Goal: Transaction & Acquisition: Book appointment/travel/reservation

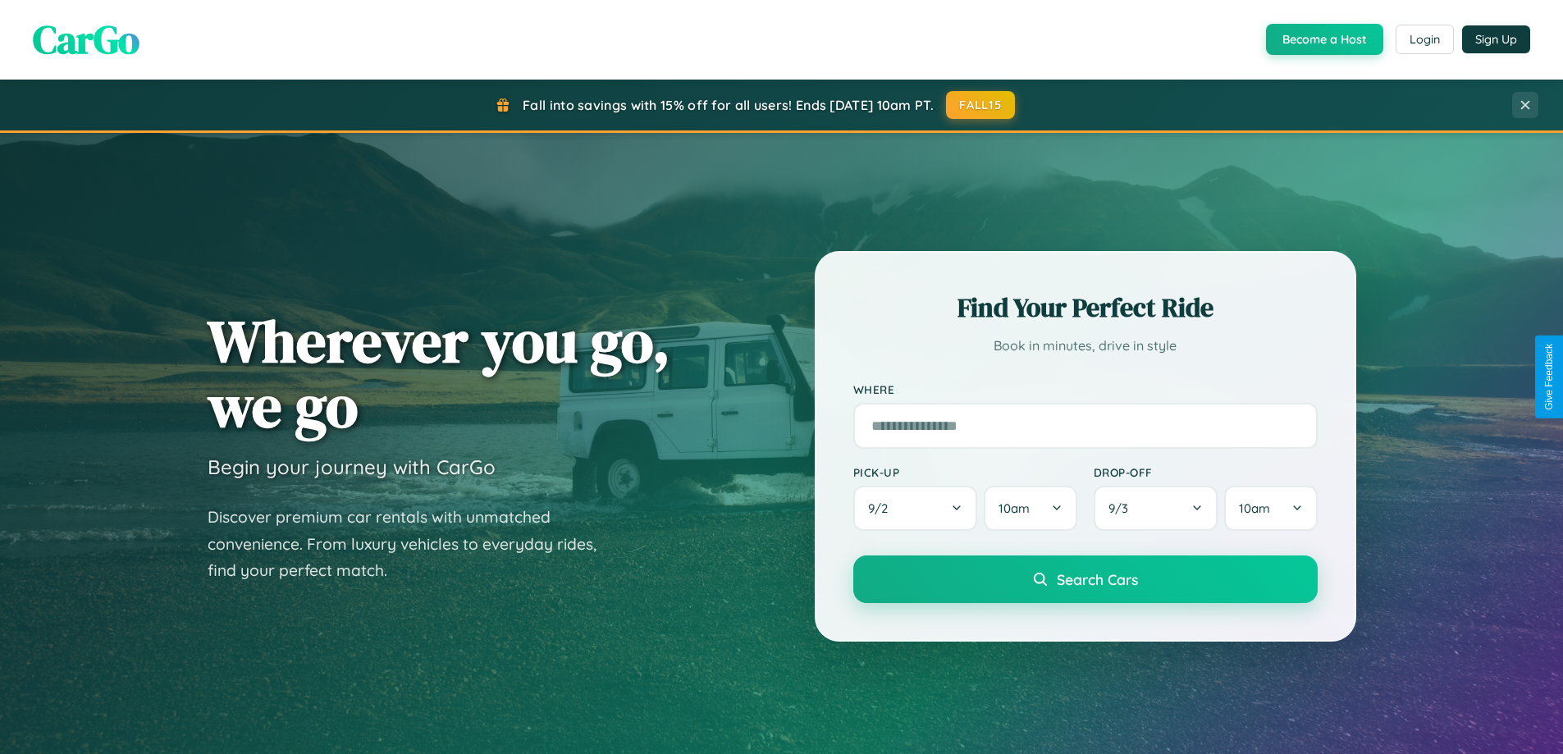
scroll to position [707, 0]
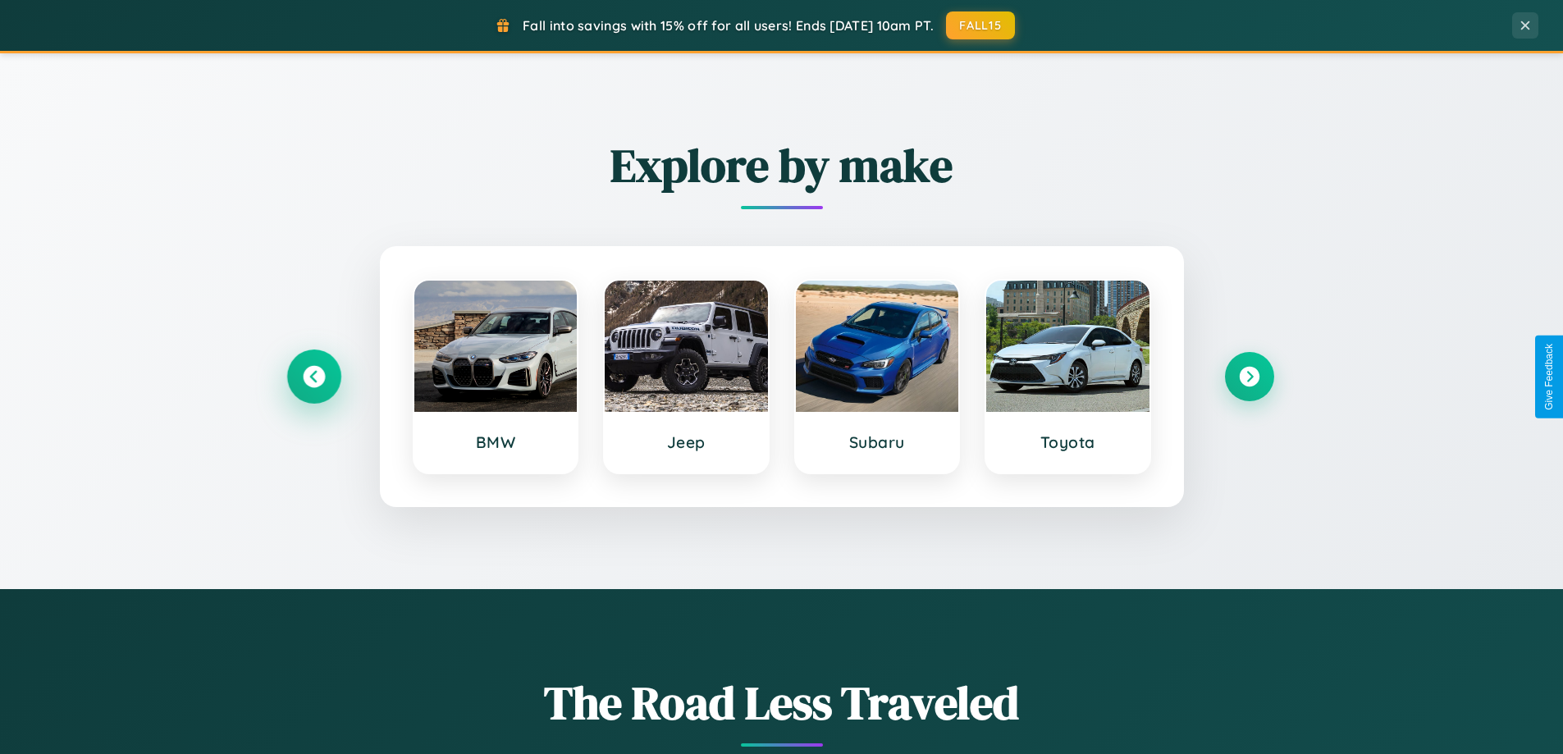
click at [313, 377] on icon at bounding box center [314, 377] width 22 height 22
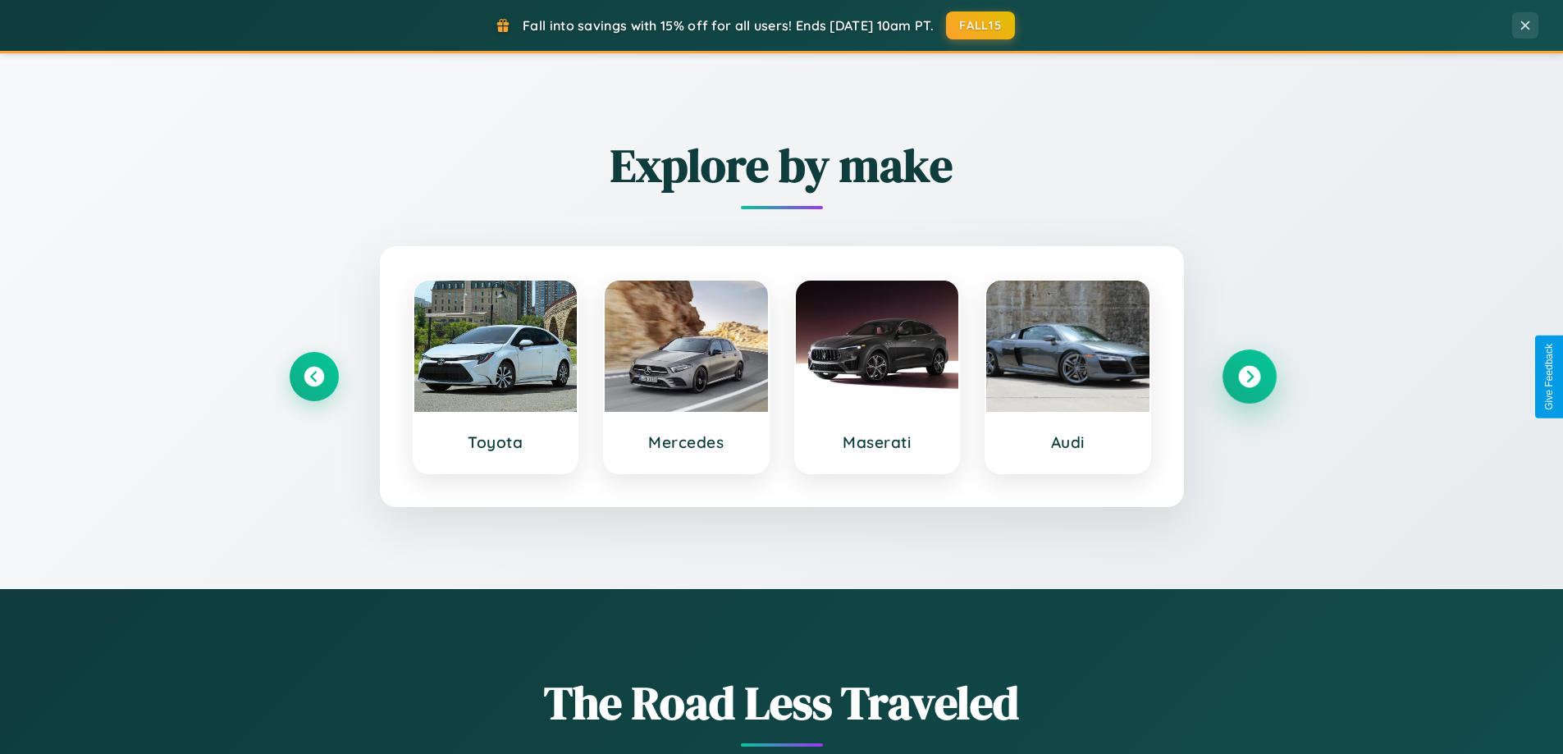
click at [1249, 377] on icon at bounding box center [1249, 377] width 22 height 22
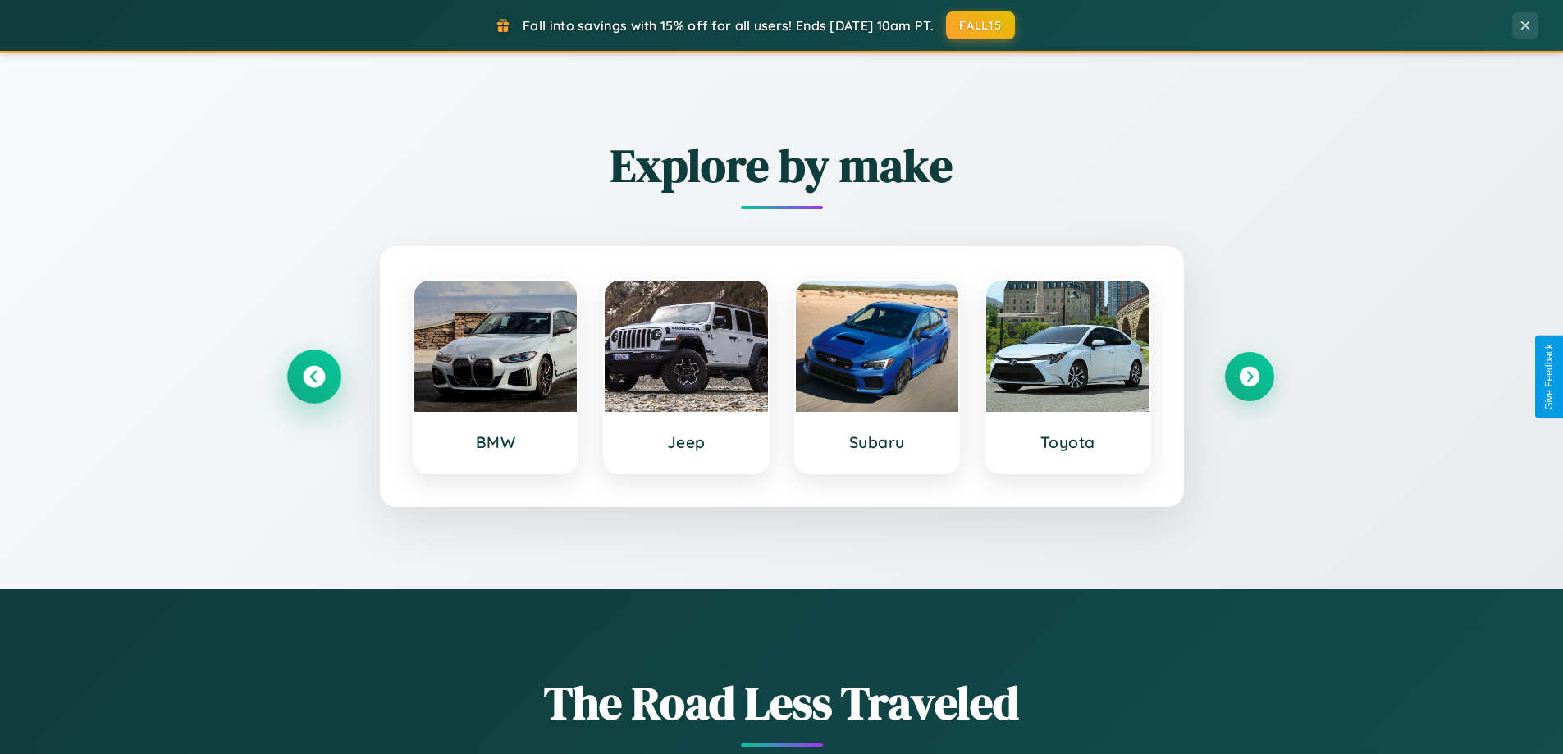
click at [313, 377] on icon at bounding box center [314, 377] width 22 height 22
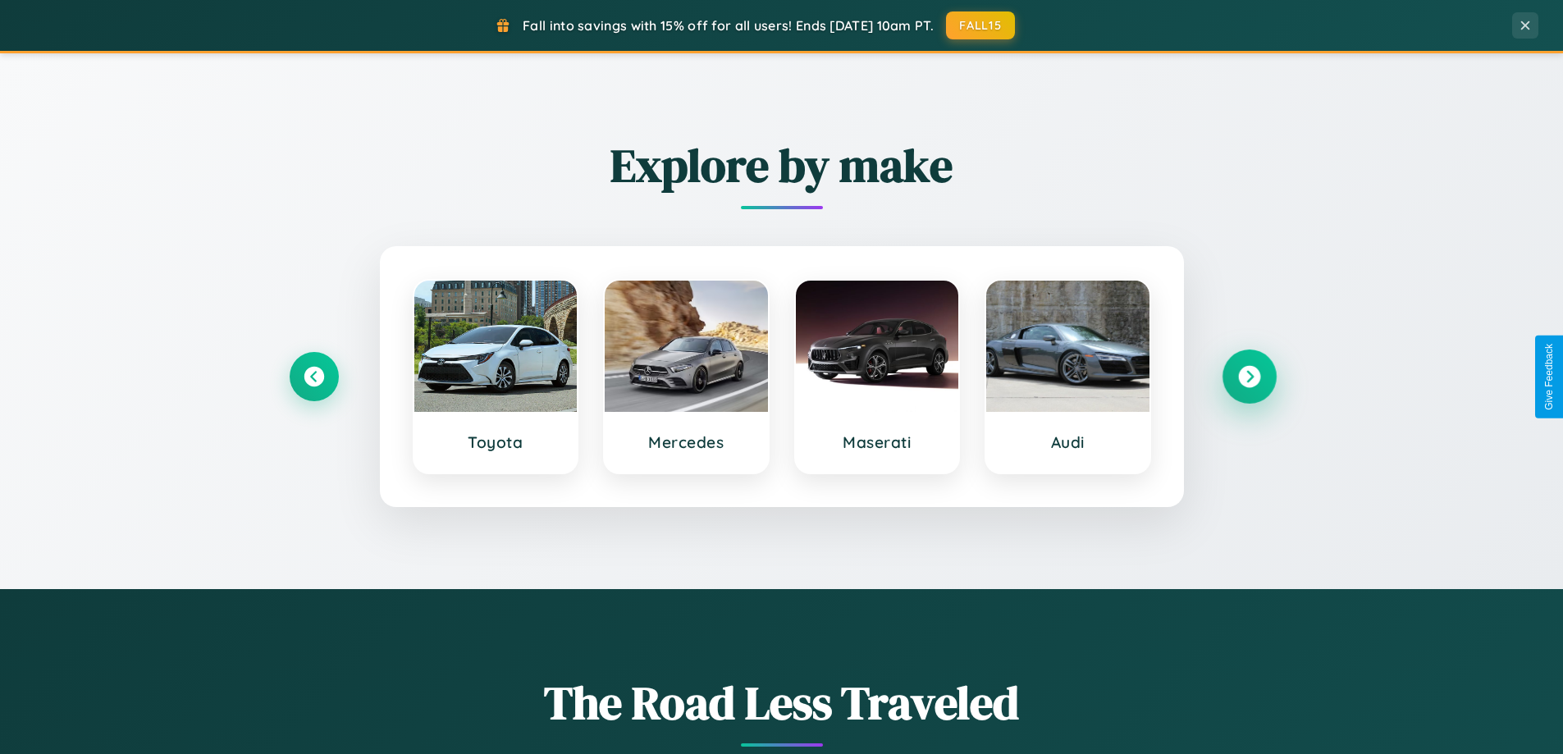
click at [1249, 377] on icon at bounding box center [1249, 377] width 22 height 22
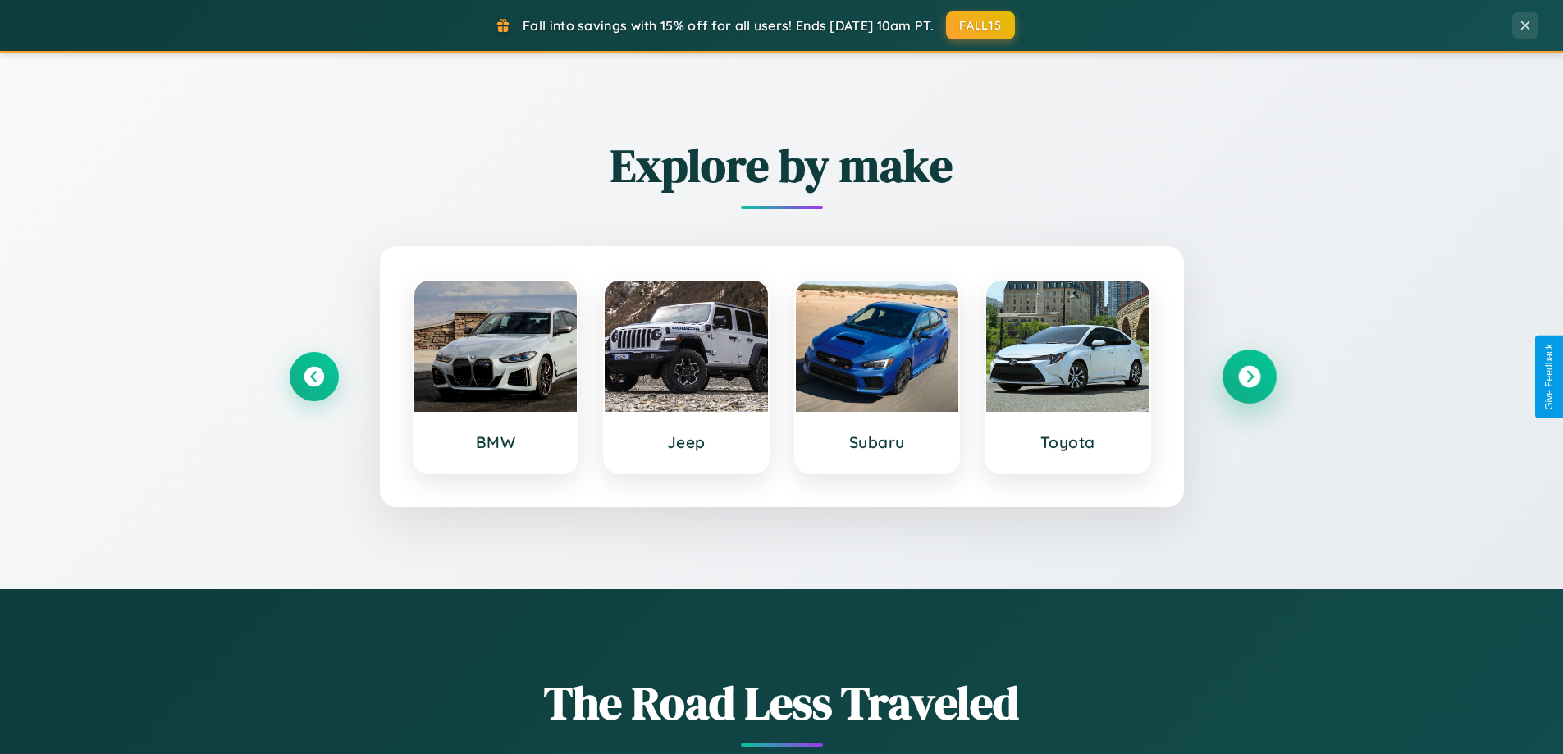
click at [1249, 377] on icon at bounding box center [1249, 377] width 22 height 22
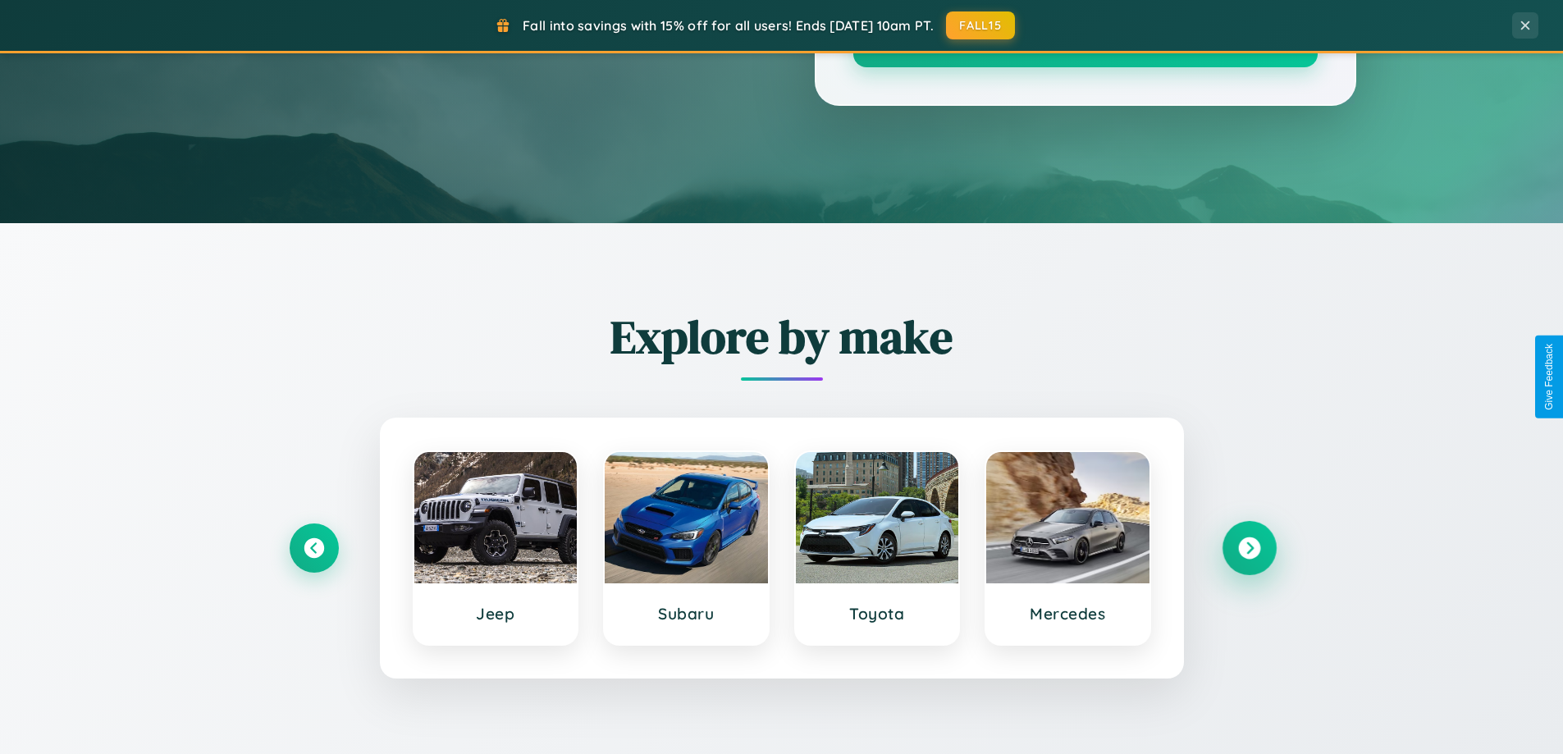
scroll to position [0, 0]
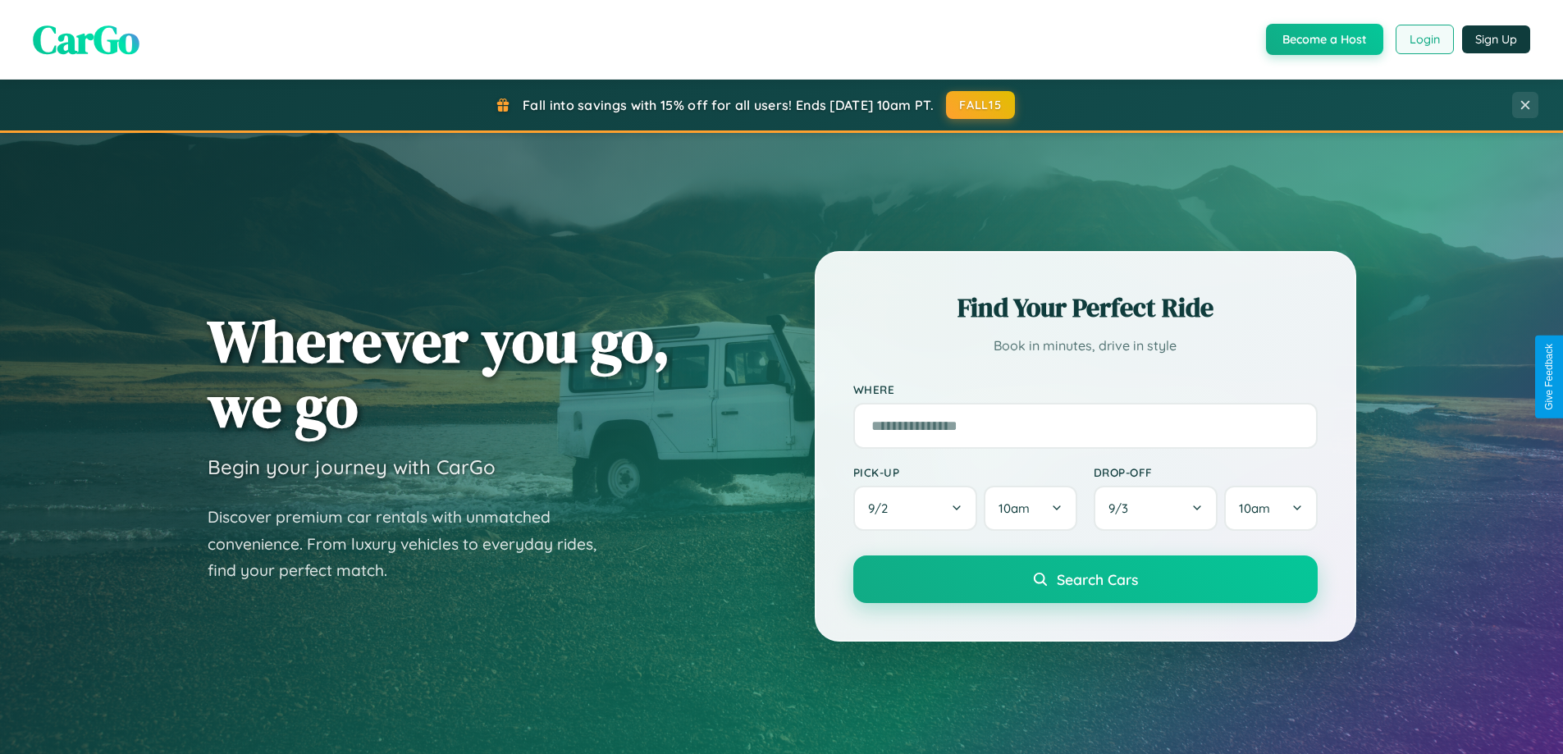
click at [1424, 39] on button "Login" at bounding box center [1425, 40] width 58 height 30
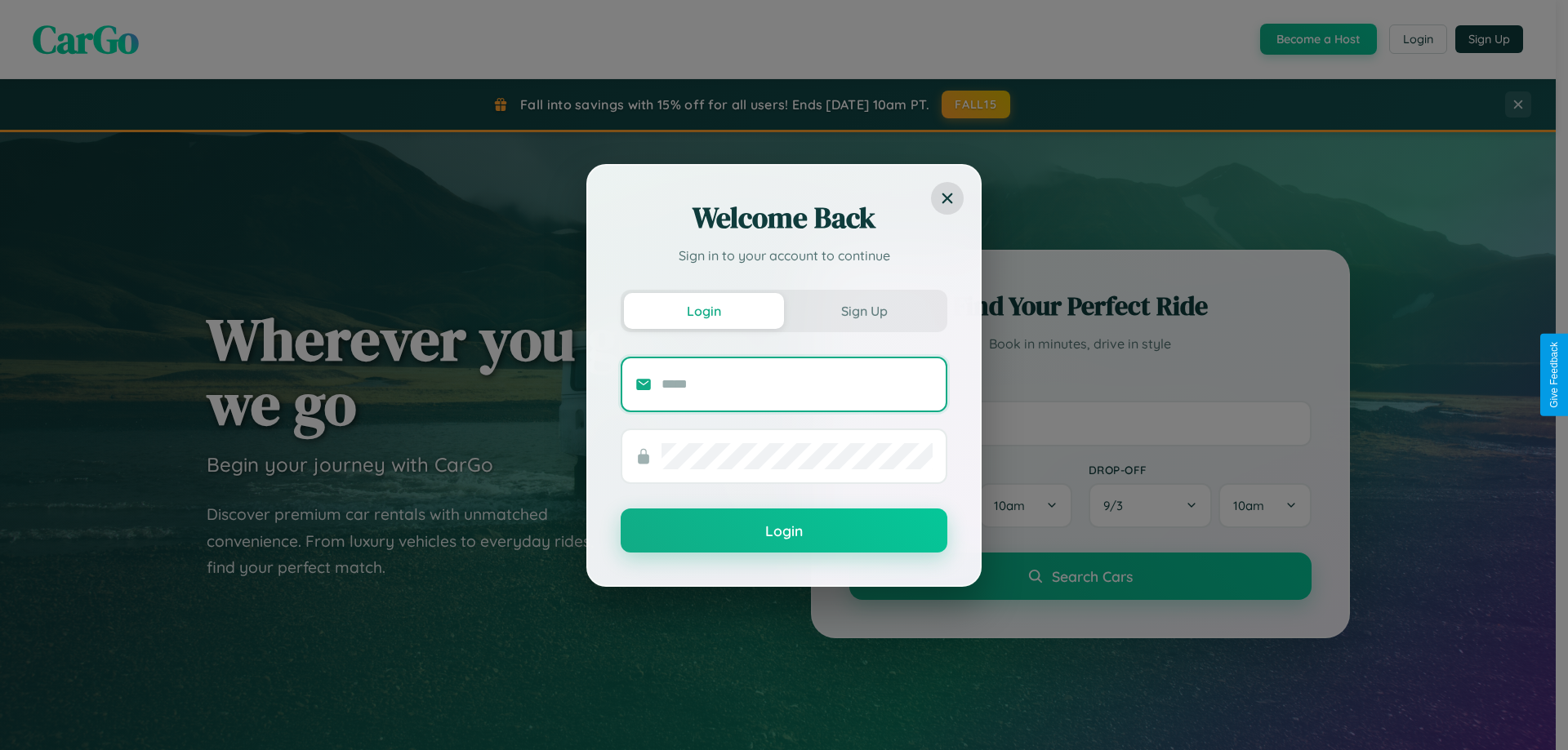
click at [797, 384] on input "text" at bounding box center [797, 384] width 271 height 26
type input "**********"
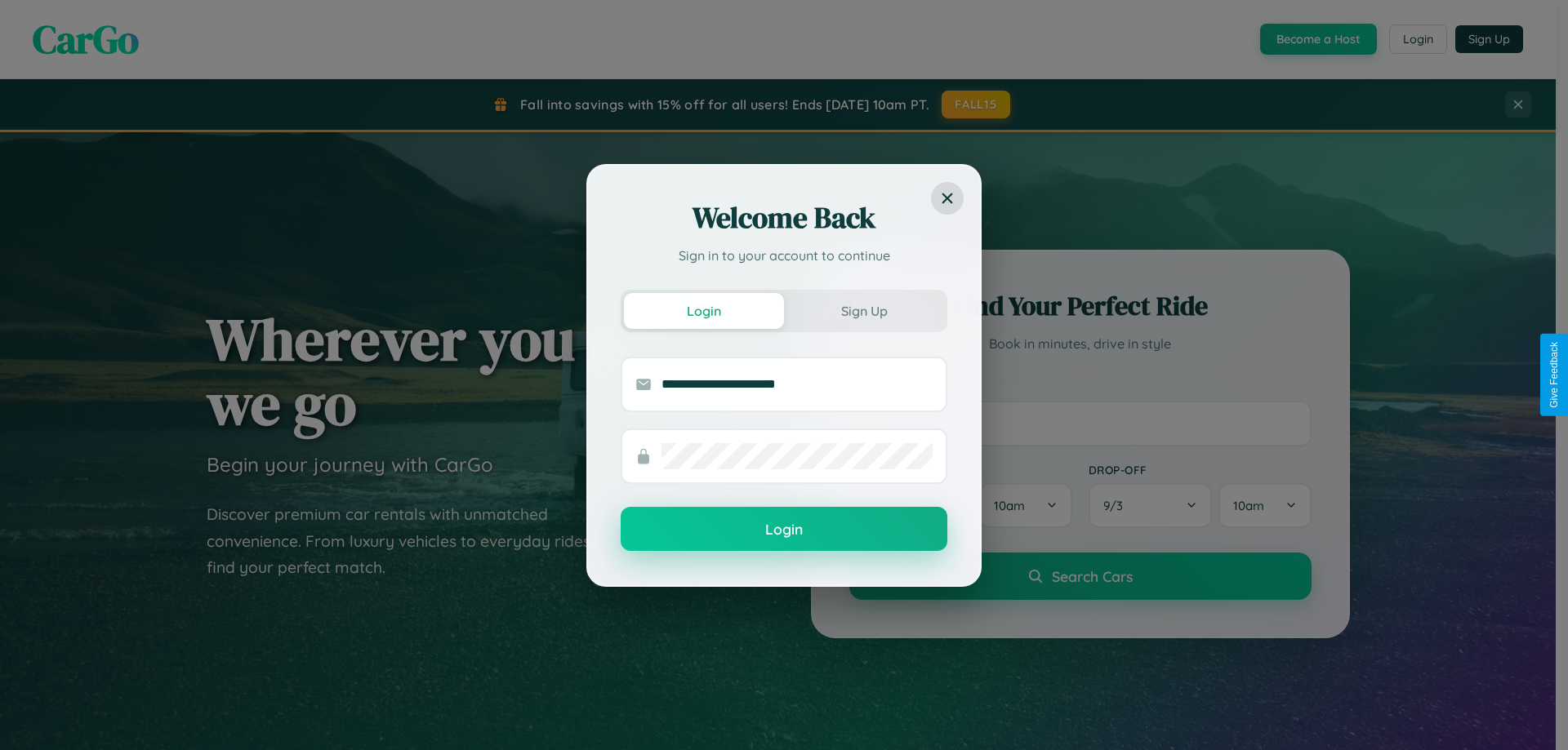
click at [784, 530] on button "Login" at bounding box center [784, 529] width 326 height 44
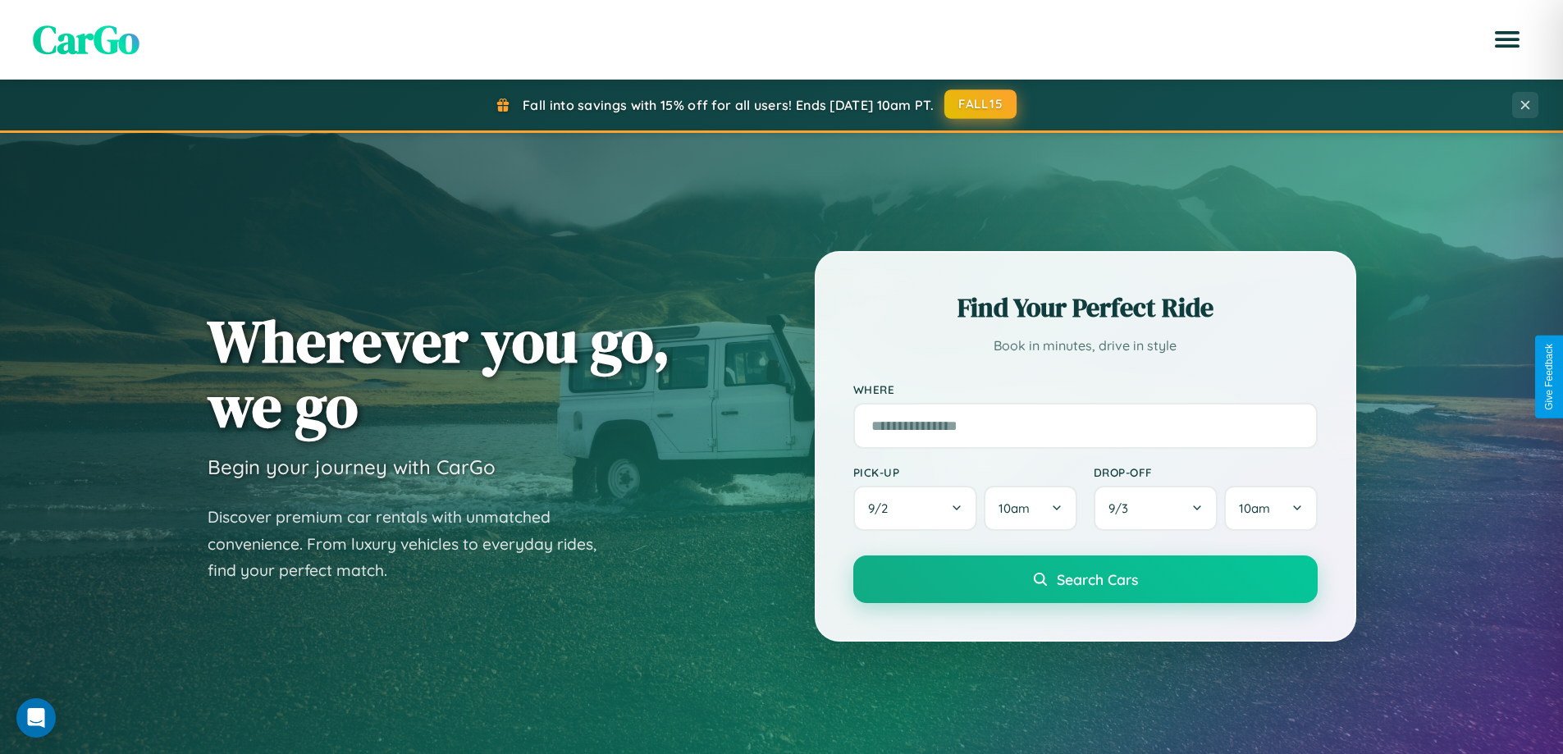
click at [981, 104] on button "FALL15" at bounding box center [981, 104] width 72 height 30
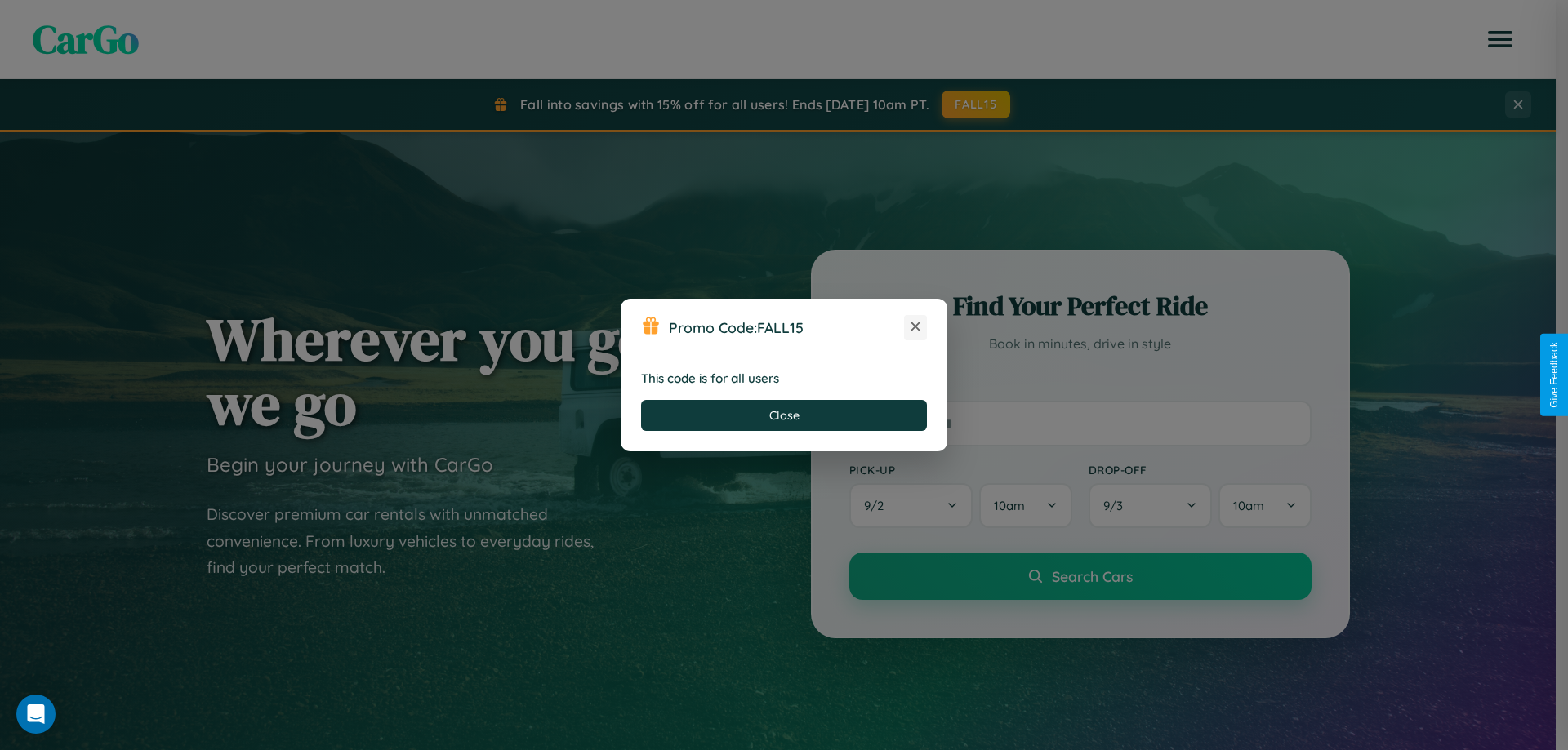
click at [915, 327] on icon at bounding box center [915, 326] width 16 height 16
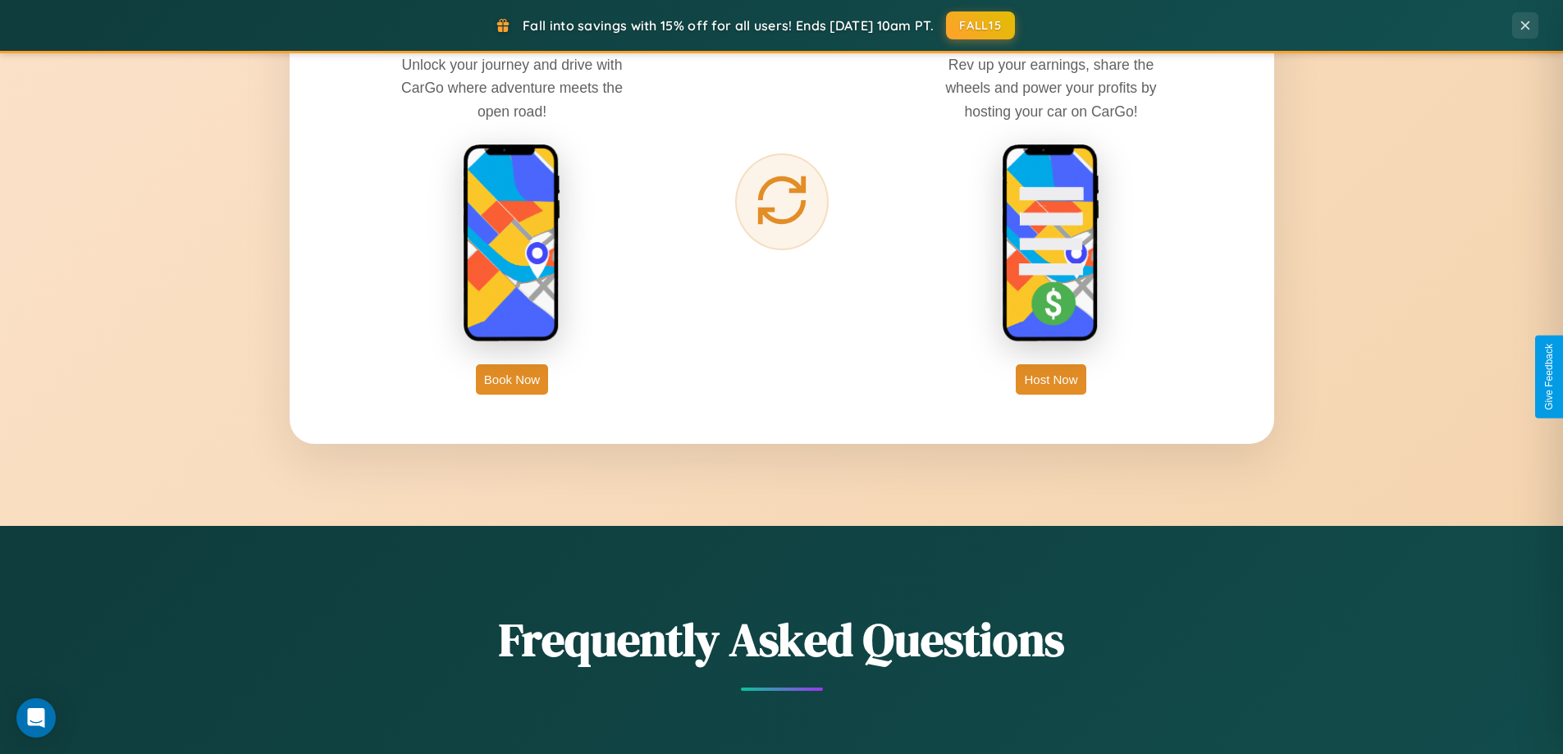
scroll to position [2637, 0]
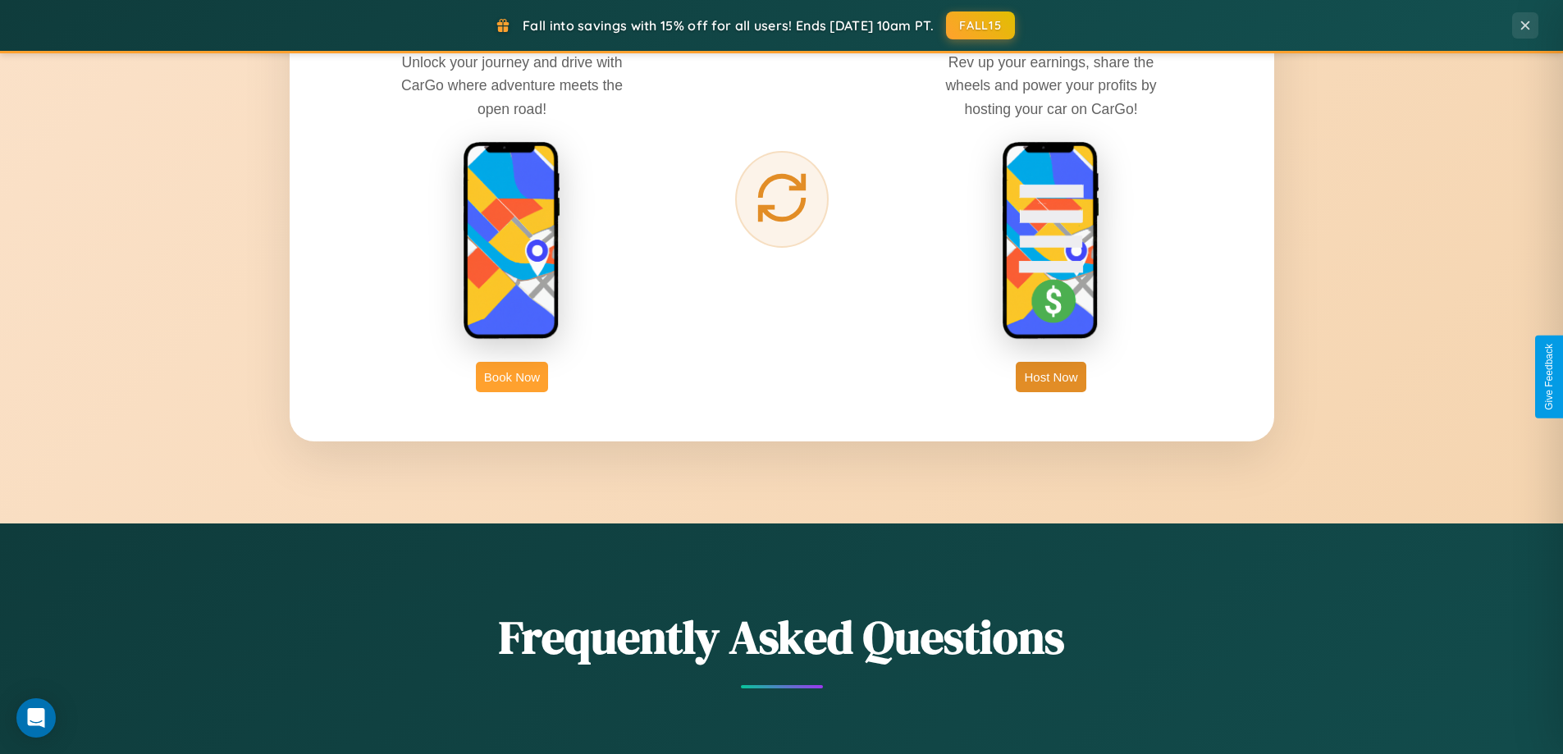
click at [512, 377] on button "Book Now" at bounding box center [512, 377] width 72 height 30
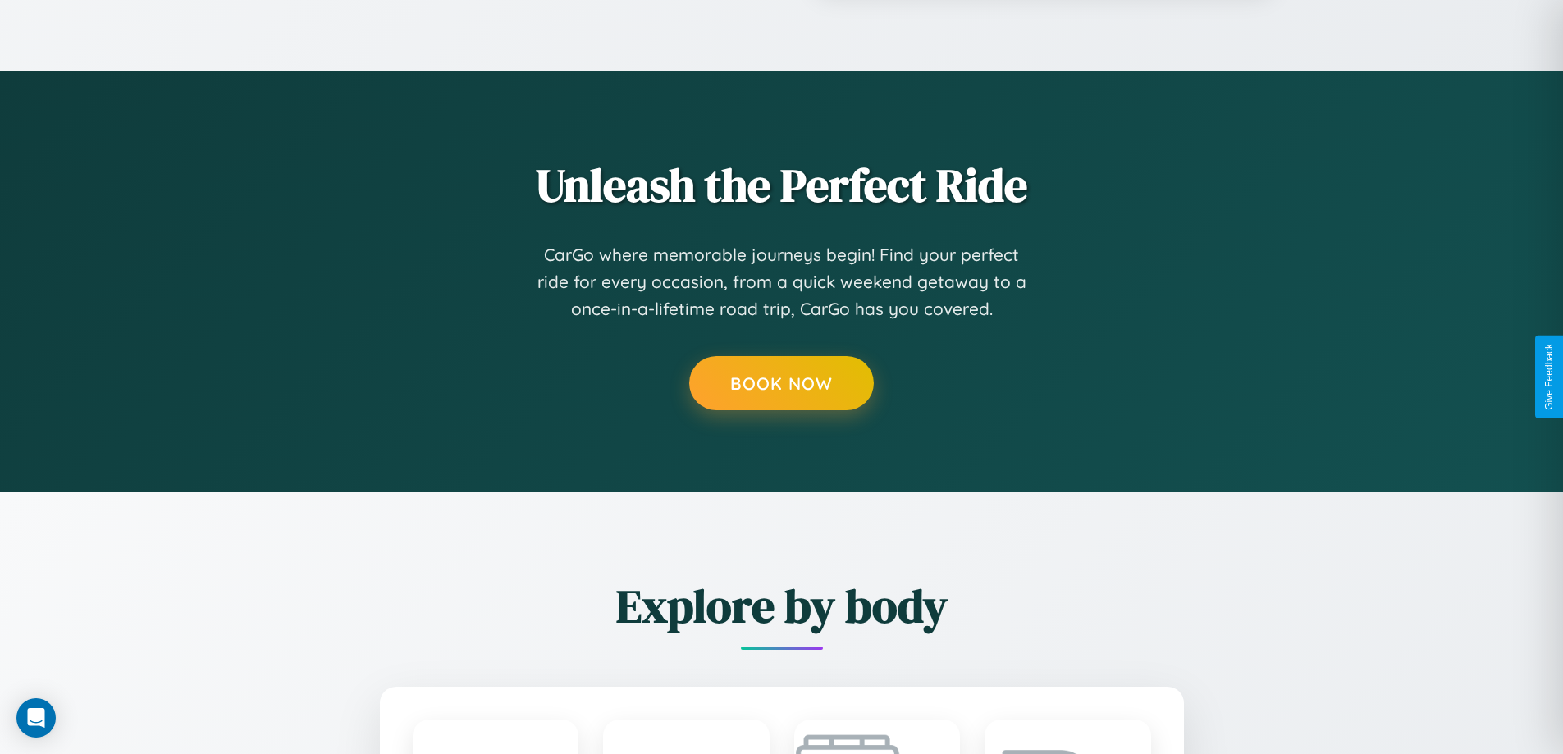
scroll to position [2, 0]
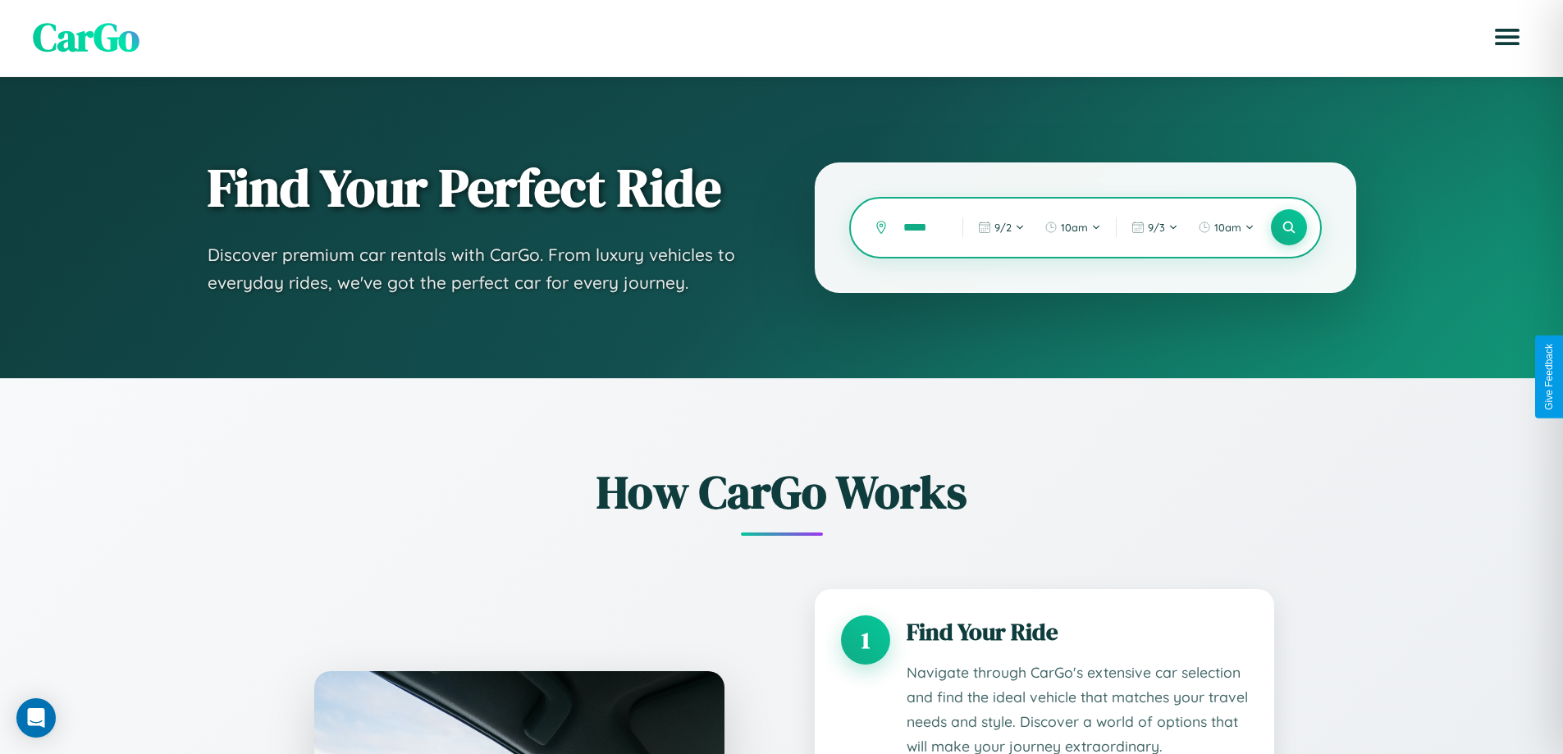
type input "*****"
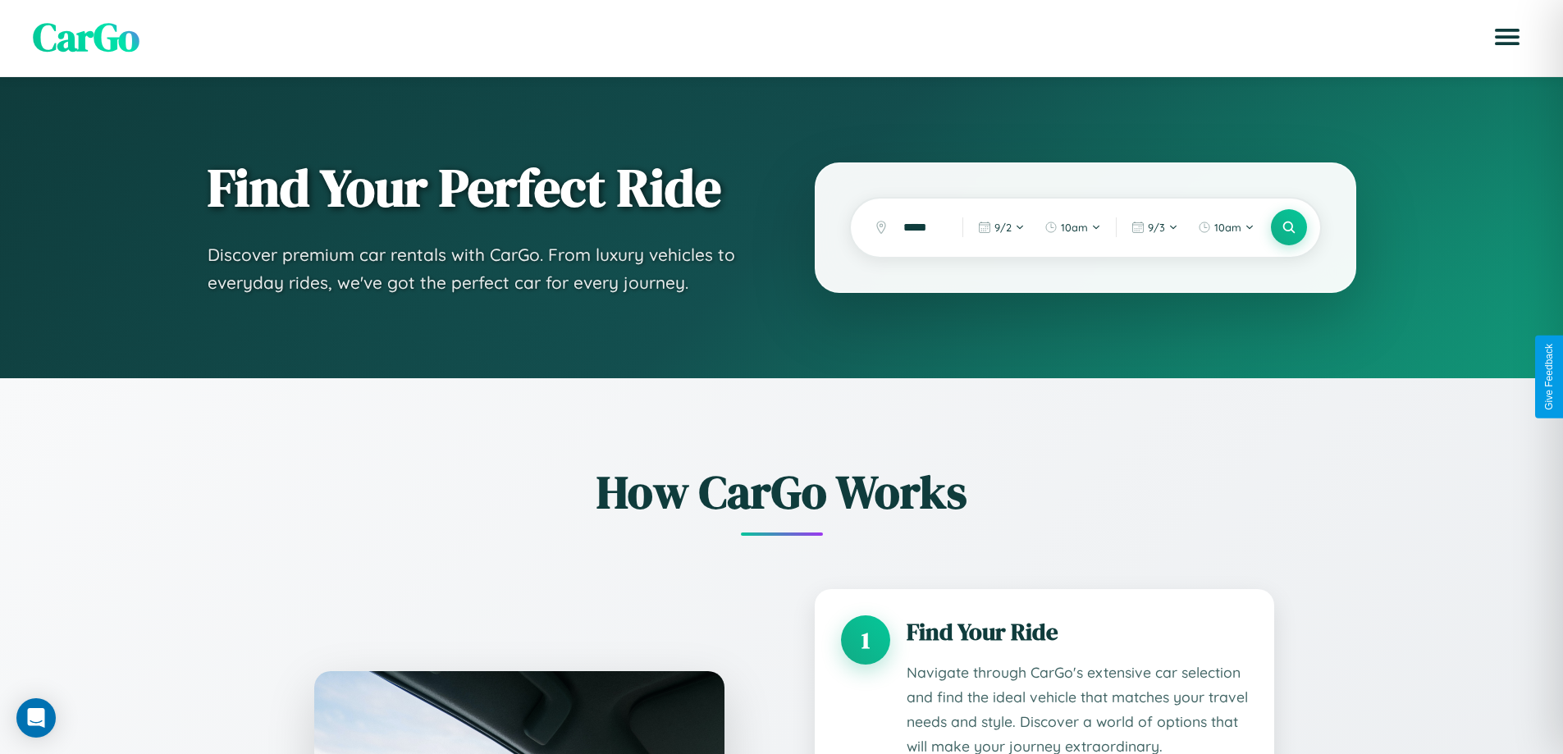
scroll to position [1368, 0]
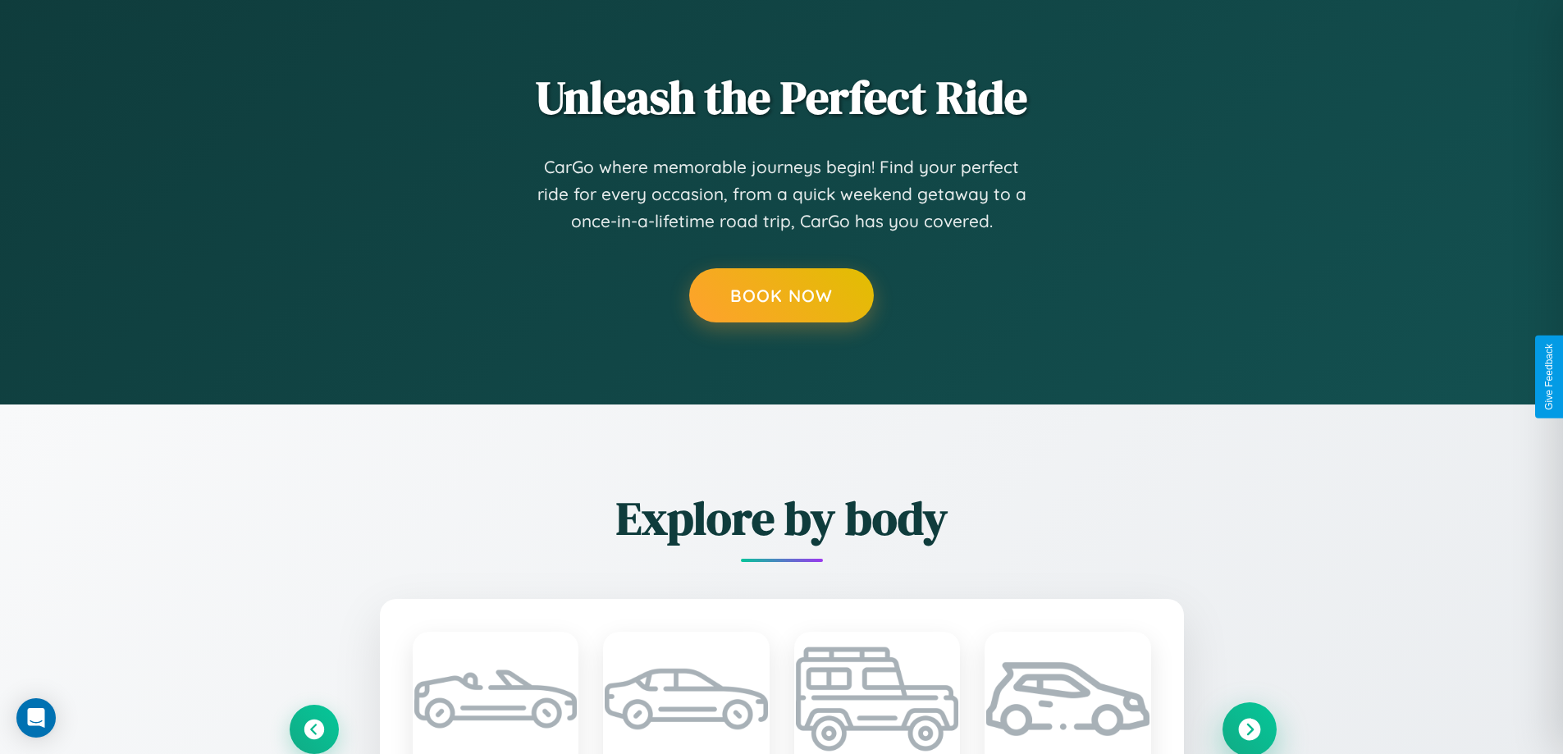
click at [1249, 729] on icon at bounding box center [1249, 729] width 22 height 22
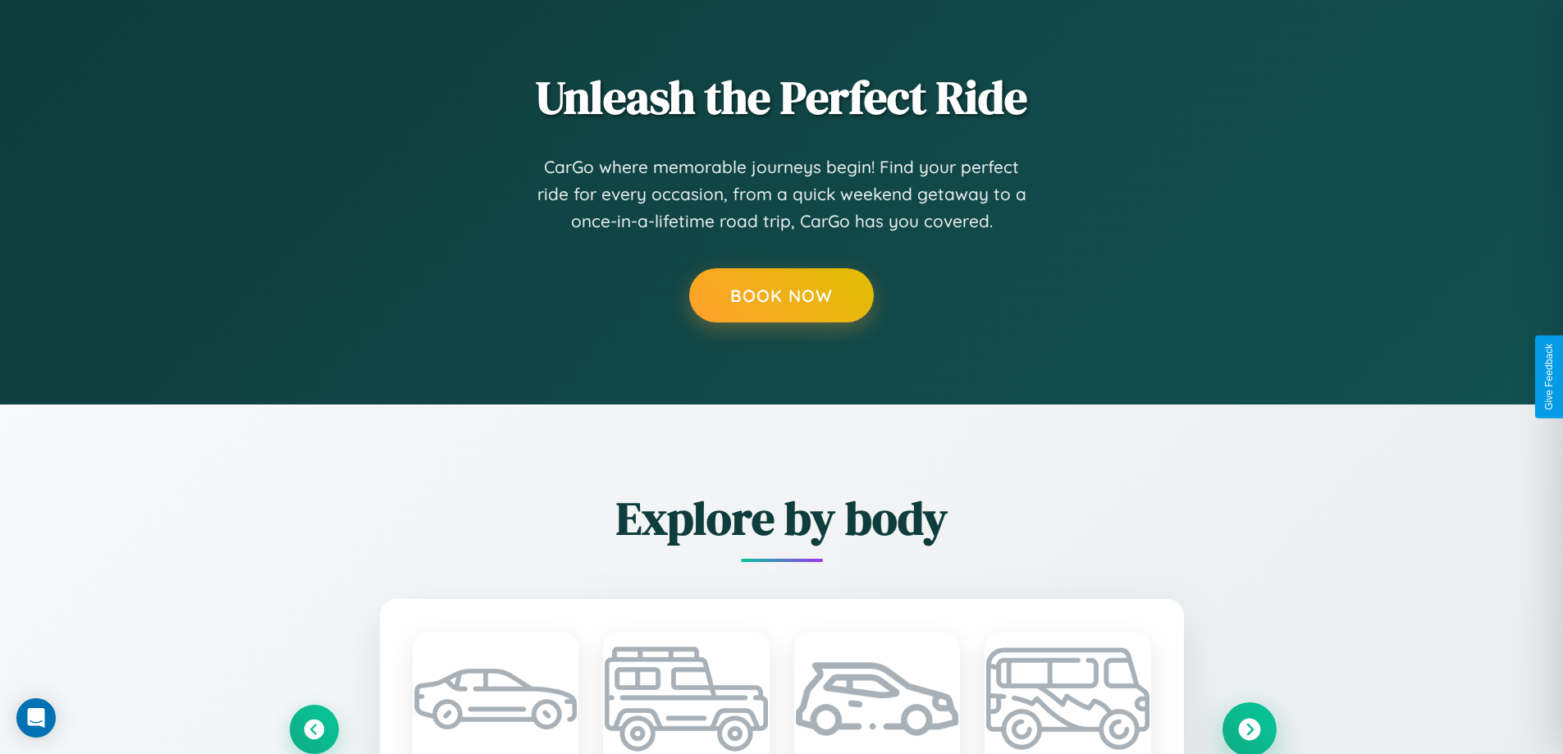
click at [1249, 728] on icon at bounding box center [1249, 729] width 22 height 22
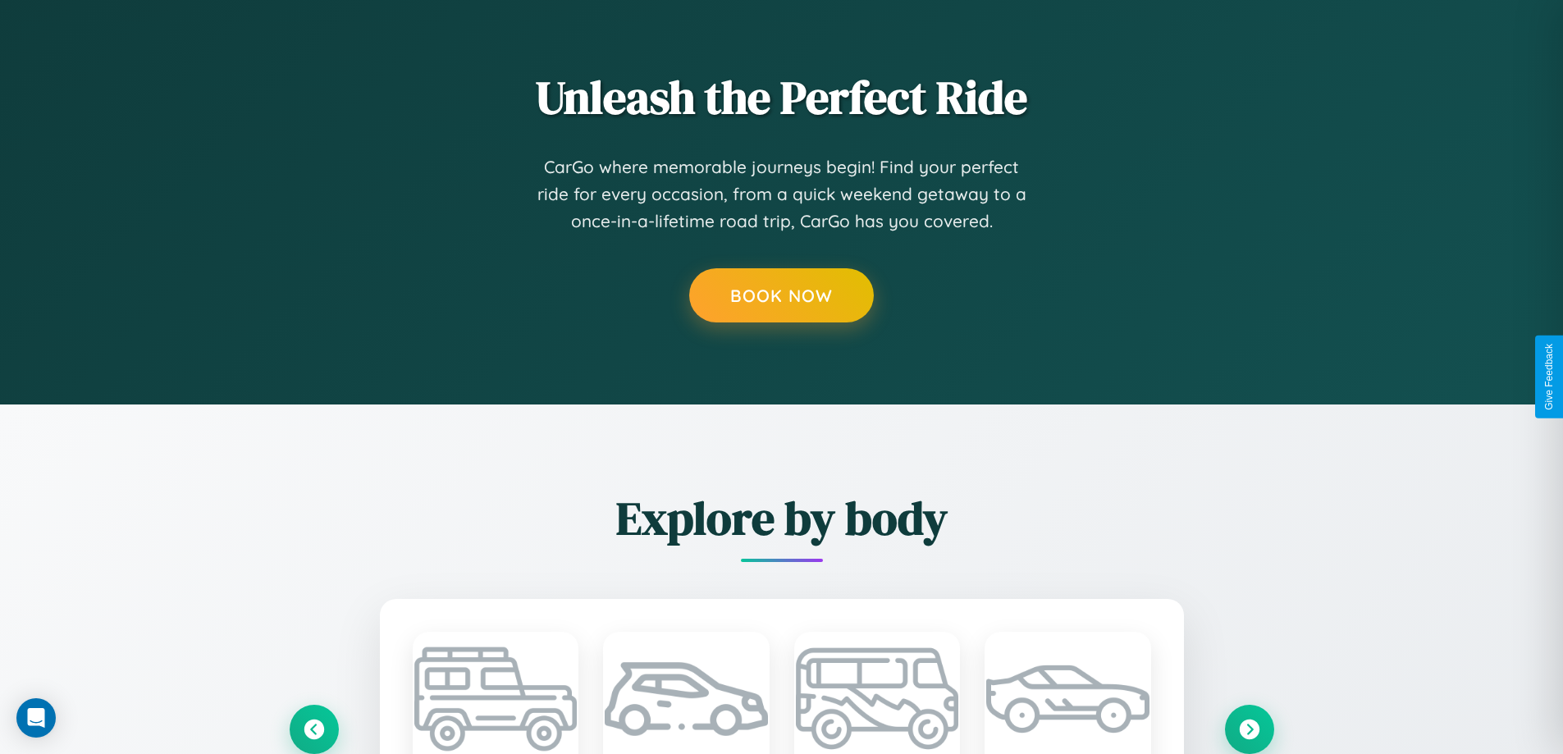
scroll to position [0, 0]
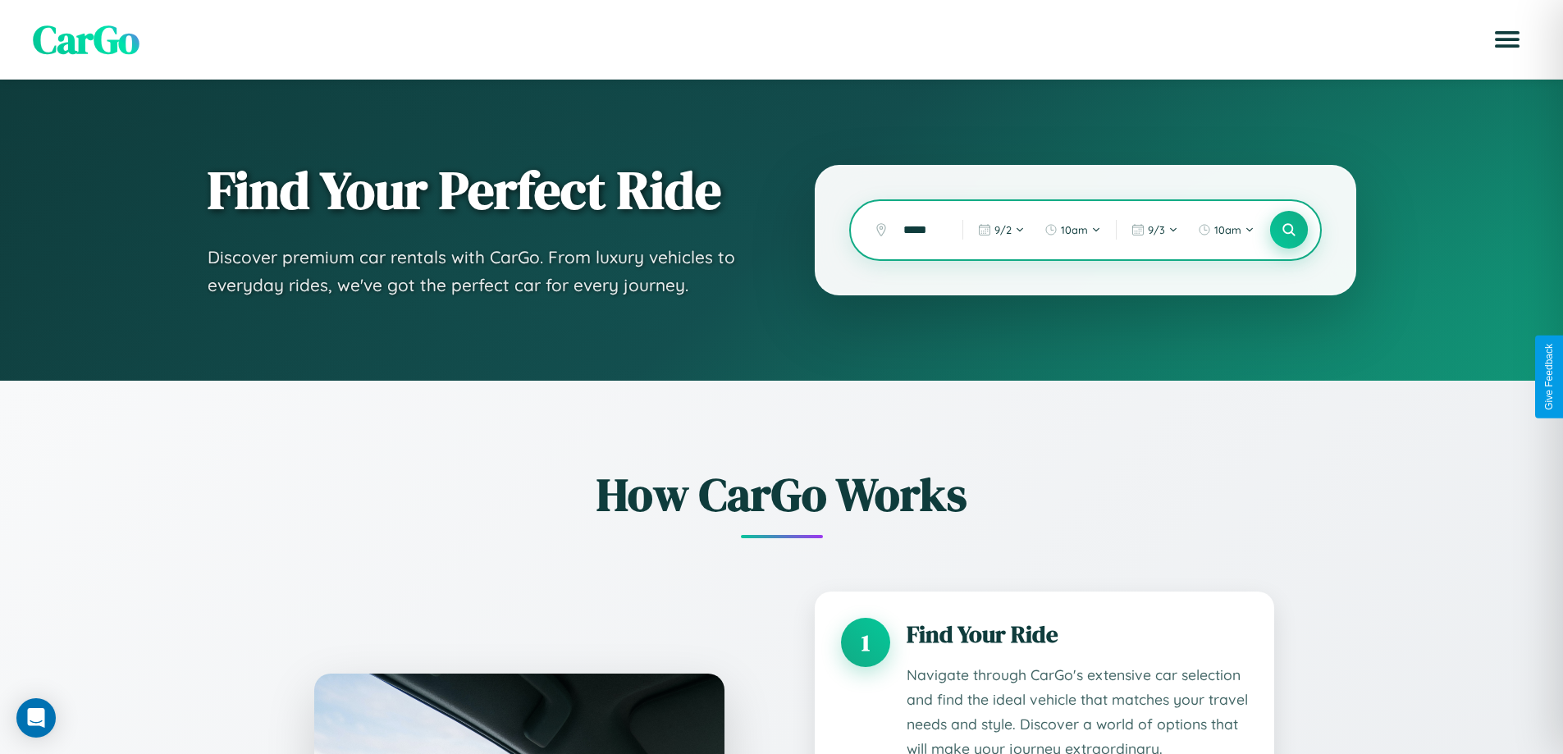
click at [1288, 230] on icon at bounding box center [1289, 230] width 16 height 16
